Goal: Complete application form: Complete application form

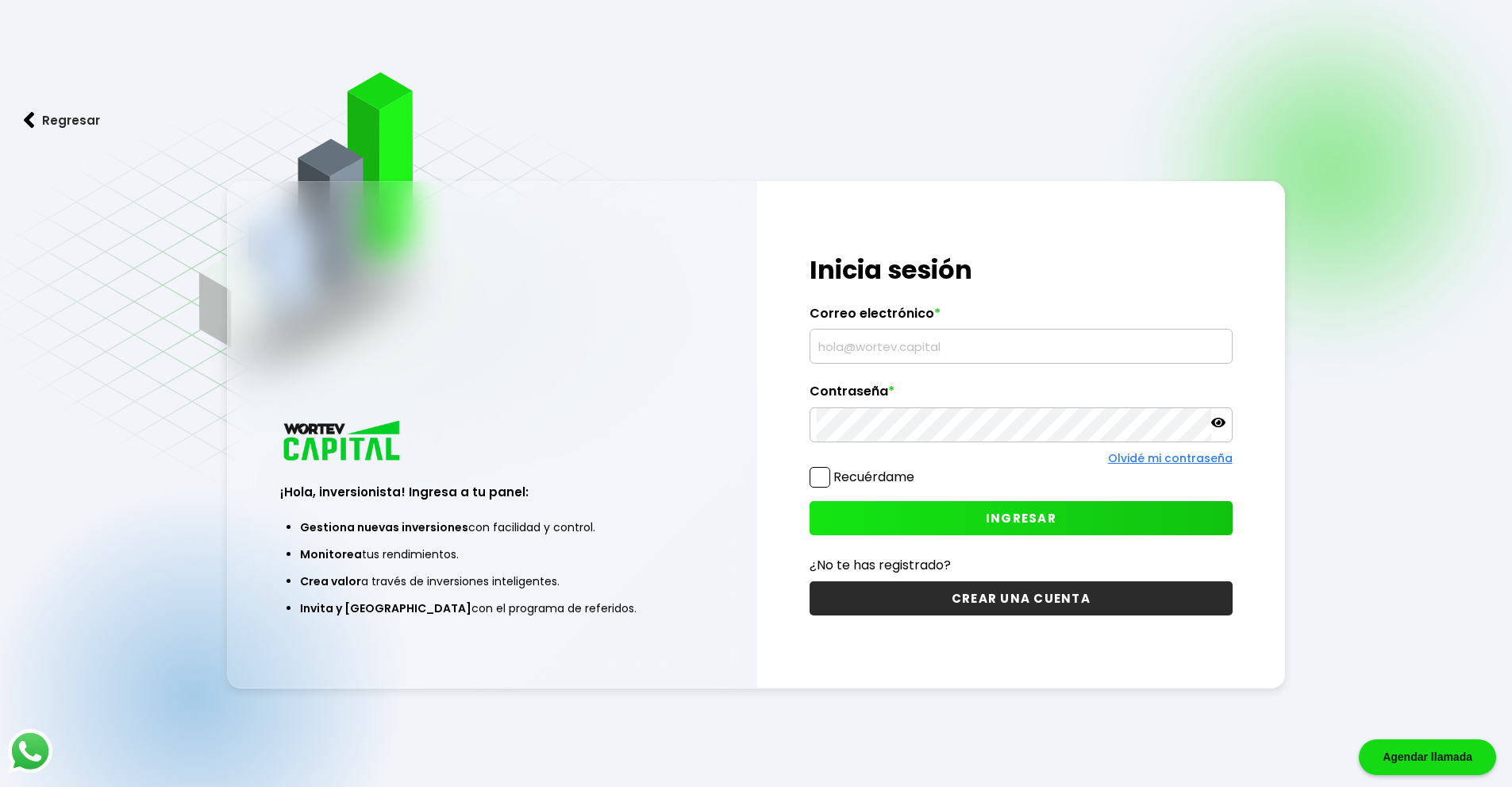
type input "[EMAIL_ADDRESS][DOMAIN_NAME]"
click at [938, 507] on button "INGRESAR" at bounding box center [1021, 518] width 423 height 34
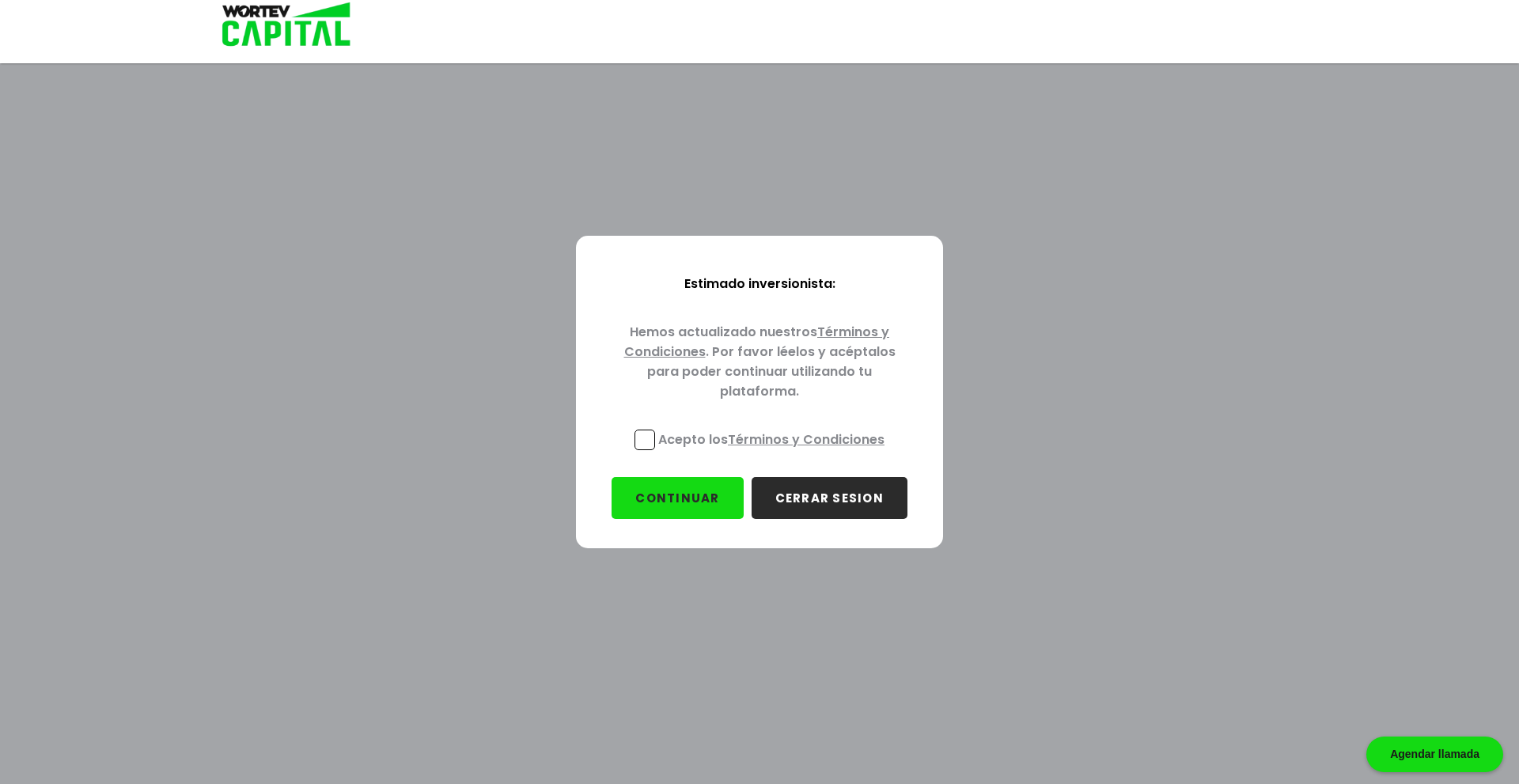
click at [639, 438] on span at bounding box center [644, 439] width 20 height 20
click at [775, 451] on input "Acepto los Términos y Condiciones" at bounding box center [775, 451] width 0 height 0
click at [705, 491] on button "CONTINUAR" at bounding box center [677, 498] width 131 height 42
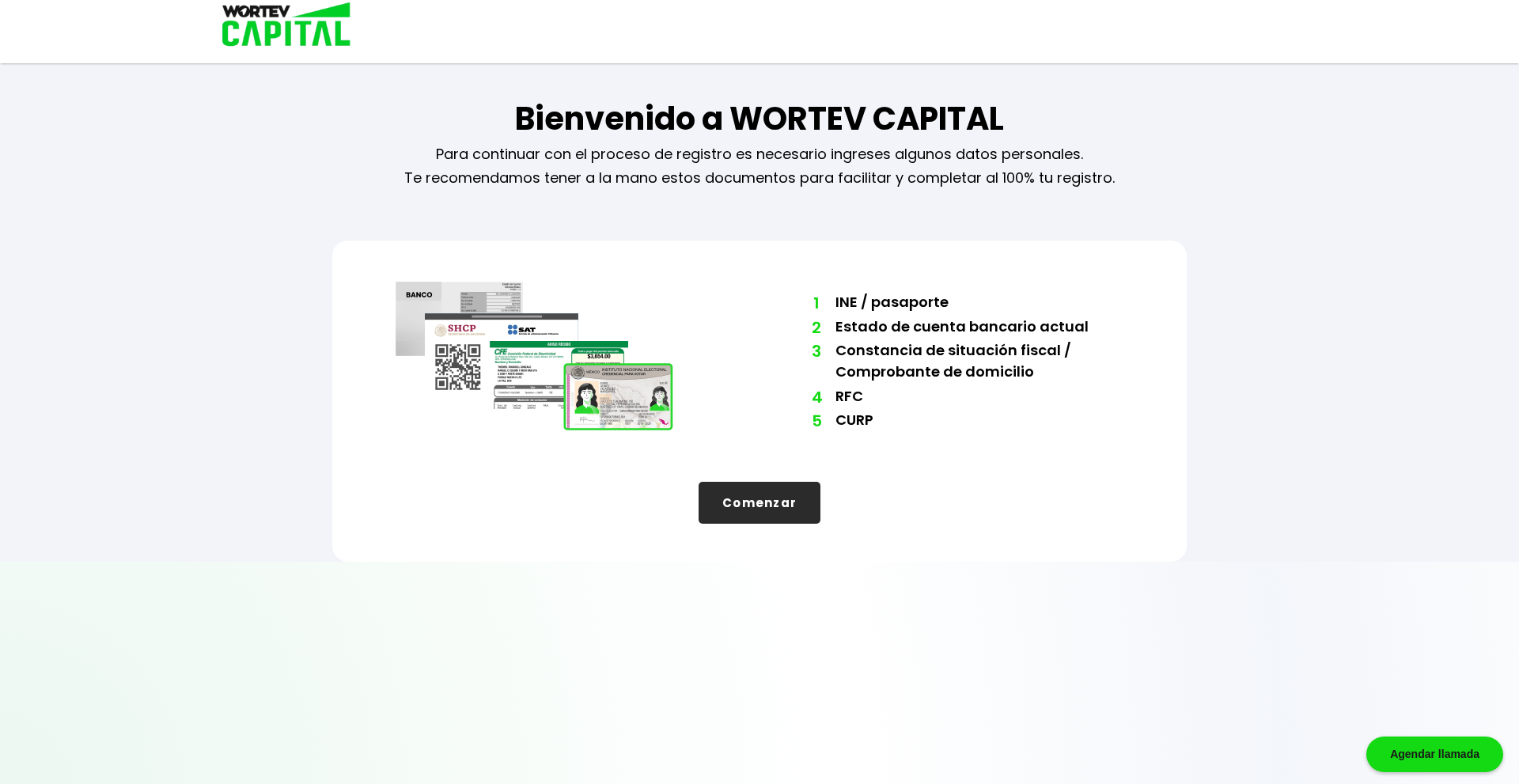
click at [760, 503] on button "Comenzar" at bounding box center [760, 503] width 122 height 42
